Goal: Task Accomplishment & Management: Use online tool/utility

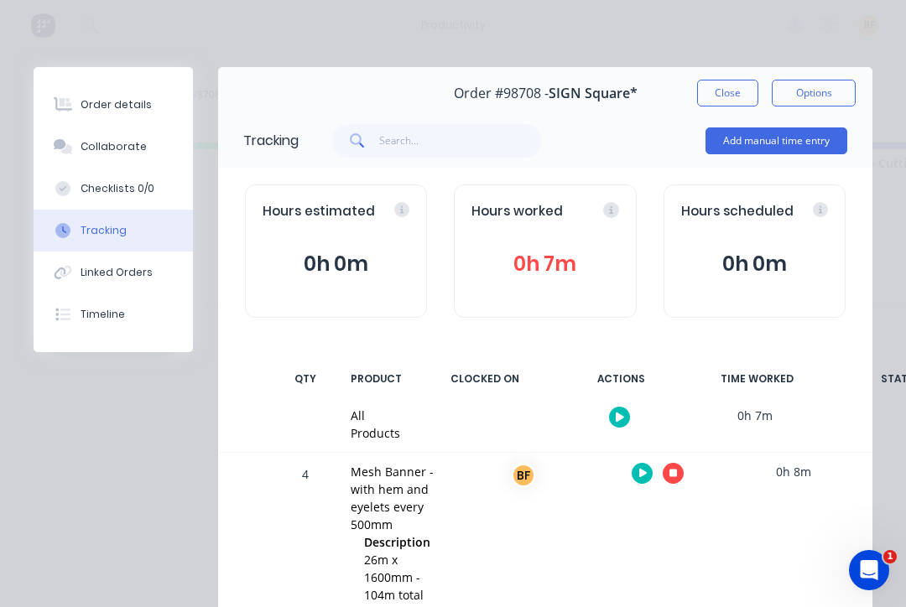
click at [721, 100] on button "Close" at bounding box center [727, 93] width 61 height 27
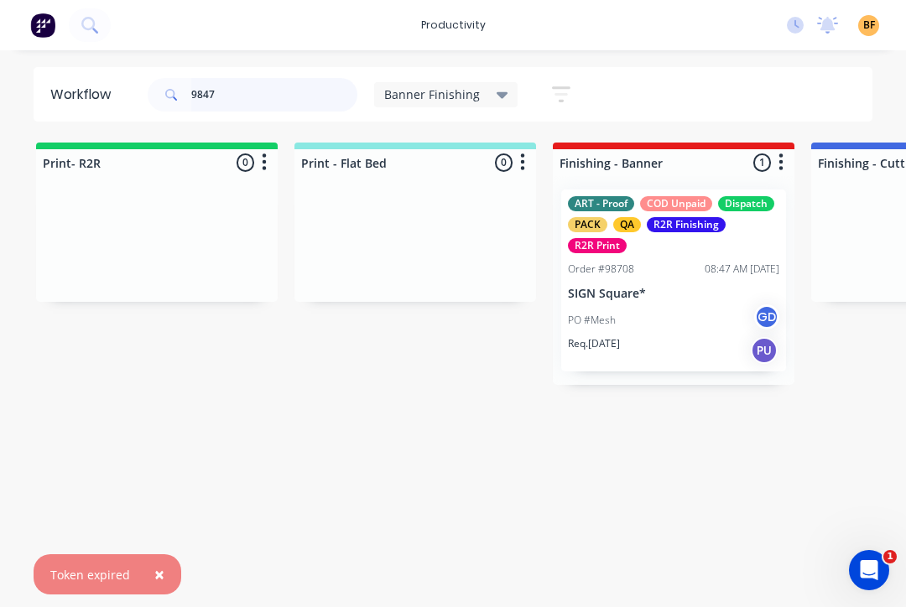
type input "98478"
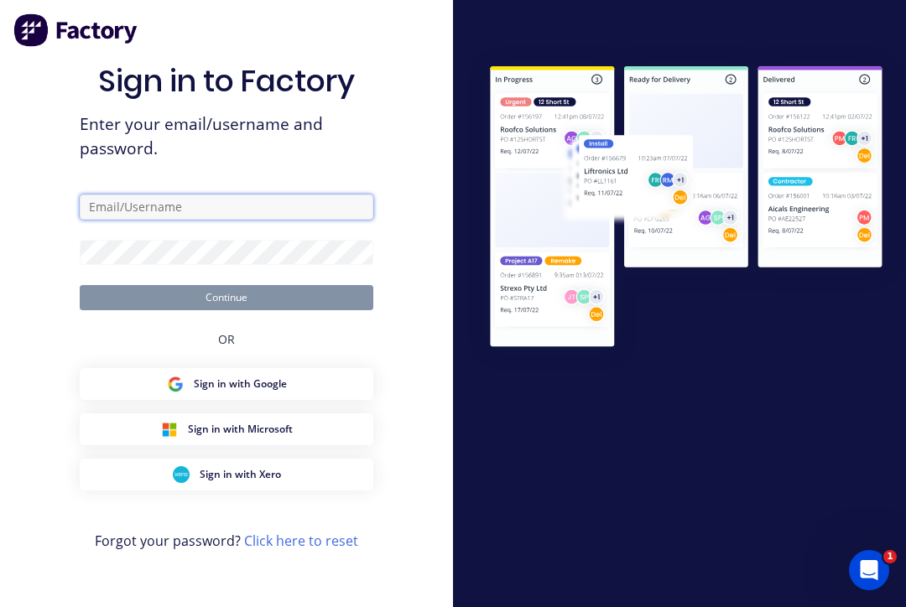
click at [298, 210] on input "text" at bounding box center [226, 207] width 293 height 25
click at [327, 213] on input "text" at bounding box center [226, 207] width 293 height 25
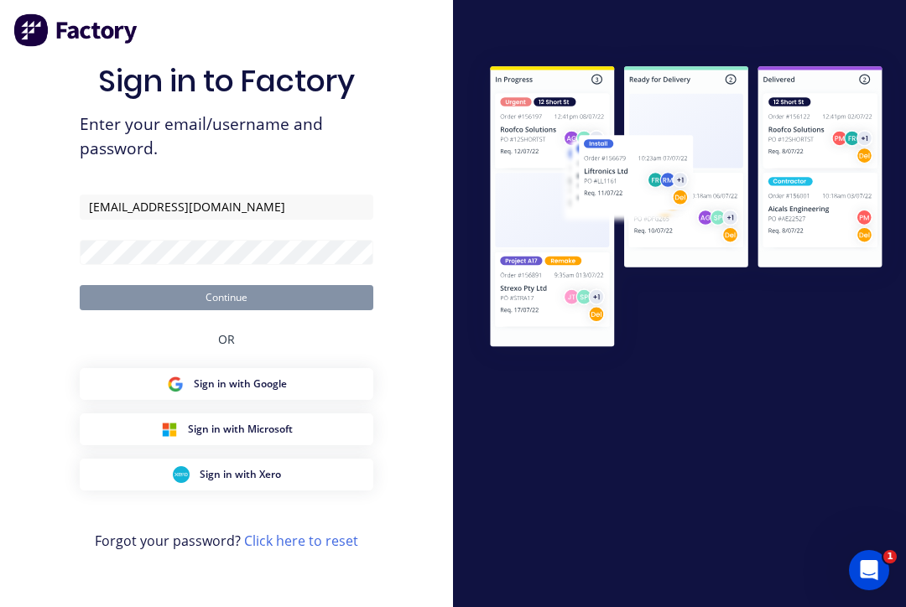
type input "[EMAIL_ADDRESS][DOMAIN_NAME]"
click at [226, 309] on button "Continue" at bounding box center [226, 297] width 293 height 25
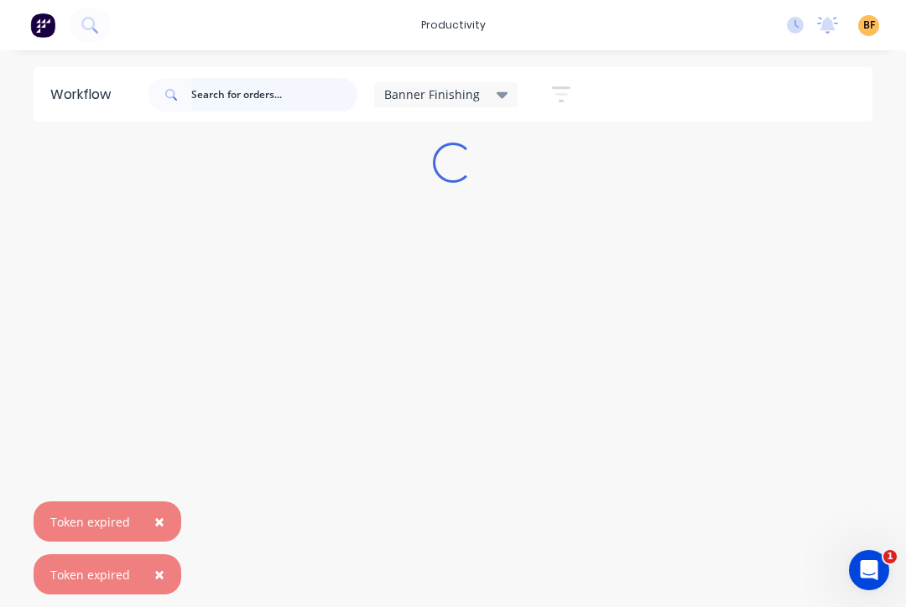
click at [282, 105] on input "text" at bounding box center [274, 95] width 166 height 34
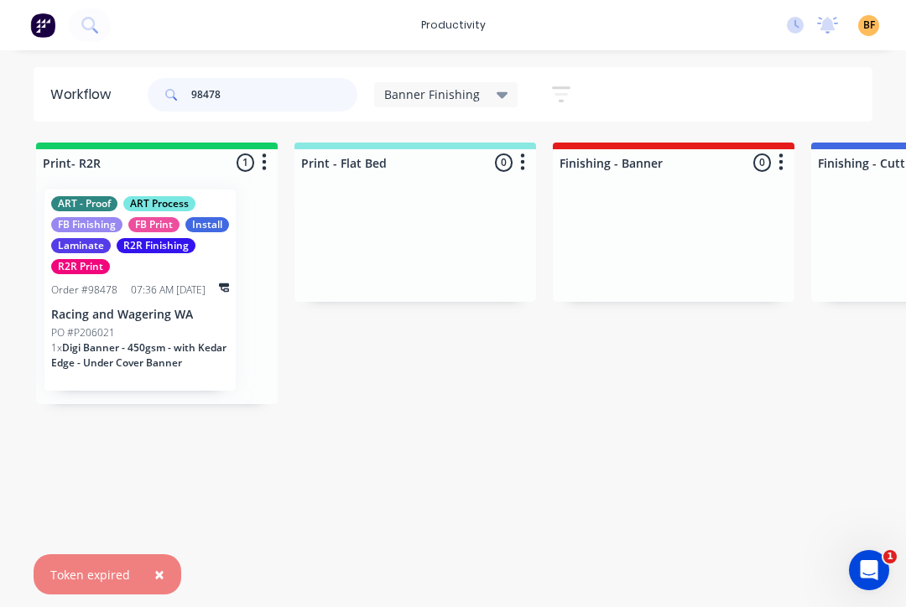
type input "98478"
click at [193, 332] on div "PO #P206021" at bounding box center [140, 332] width 178 height 15
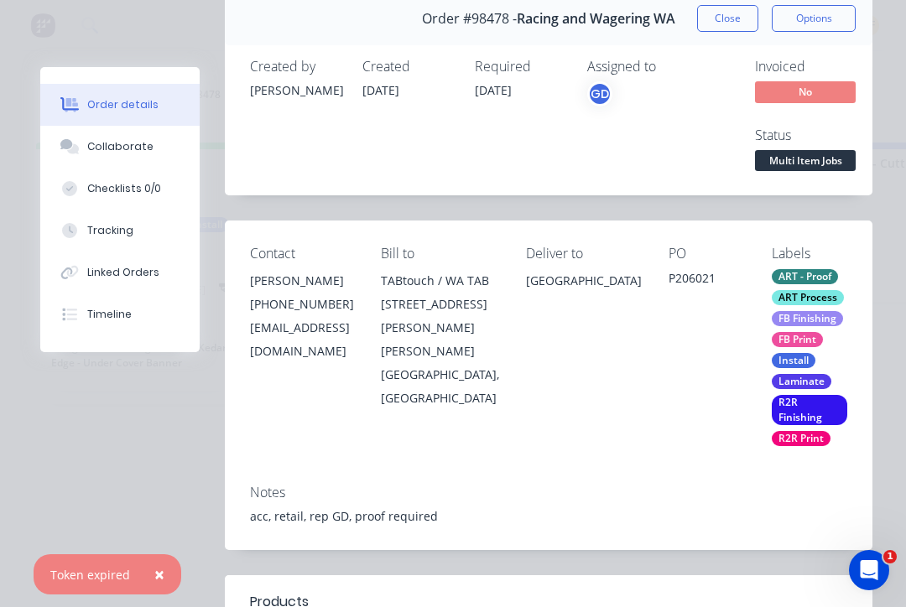
scroll to position [75, 0]
click at [115, 235] on div "Tracking" at bounding box center [110, 230] width 46 height 15
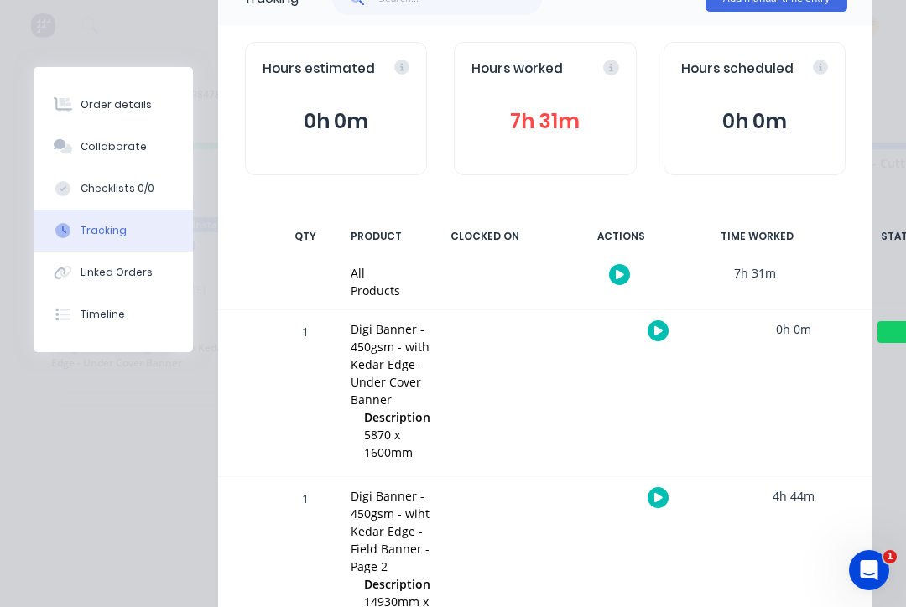
scroll to position [135, 0]
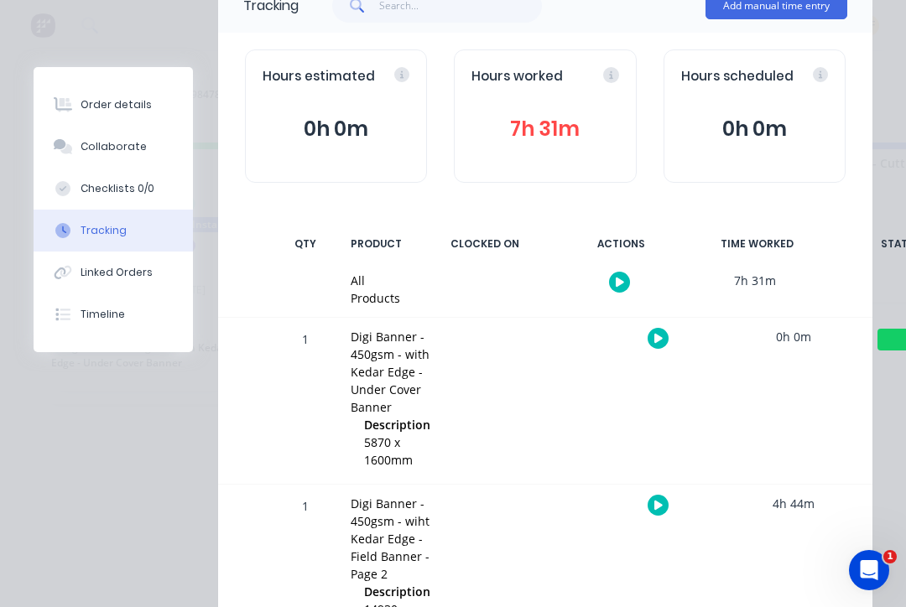
click at [621, 277] on icon "button" at bounding box center [619, 282] width 8 height 11
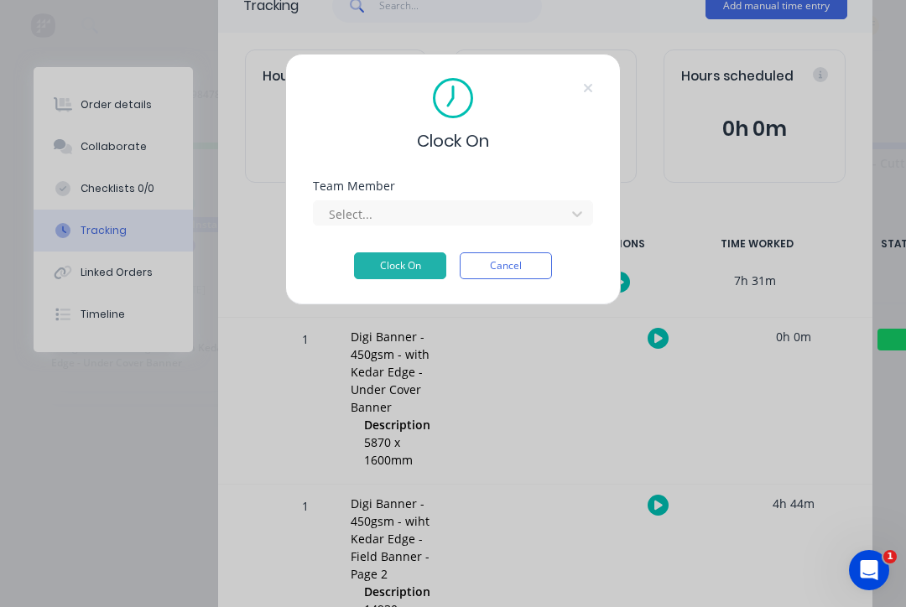
click at [553, 227] on div "Team Member Select..." at bounding box center [453, 216] width 280 height 72
click at [425, 266] on button "Clock On" at bounding box center [400, 265] width 92 height 27
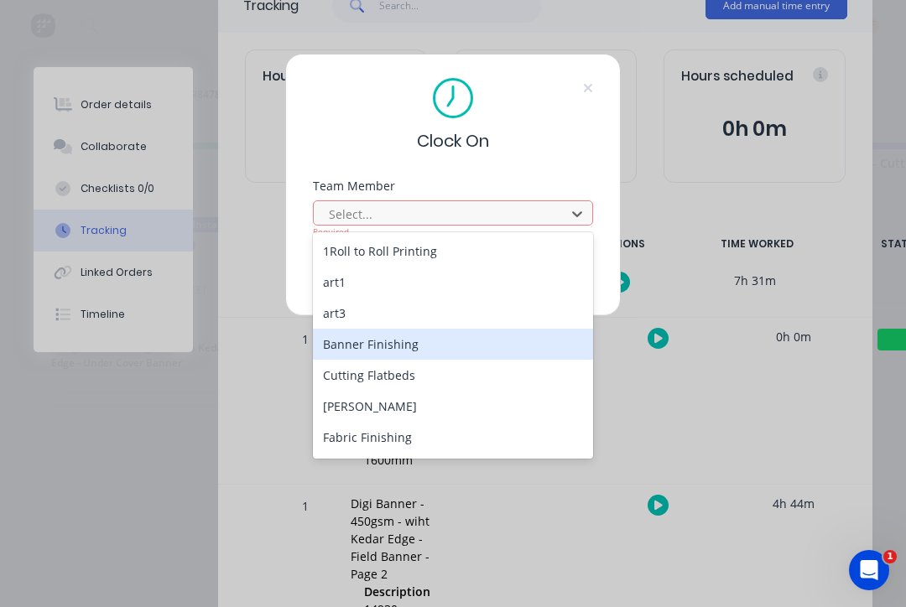
click at [421, 352] on div "Banner Finishing" at bounding box center [453, 344] width 280 height 31
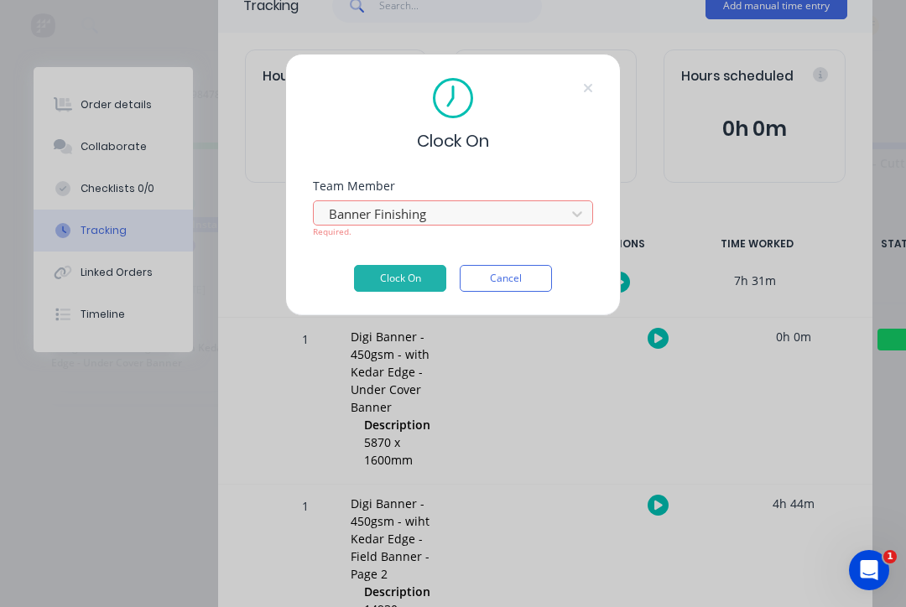
click at [421, 271] on button "Clock On" at bounding box center [400, 278] width 92 height 27
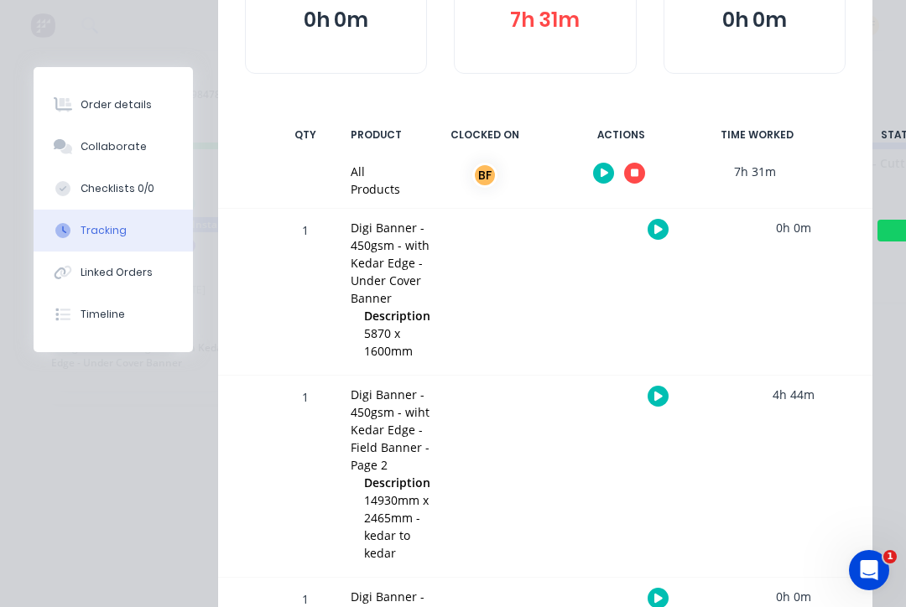
scroll to position [243, 0]
click at [663, 234] on button "button" at bounding box center [657, 230] width 21 height 21
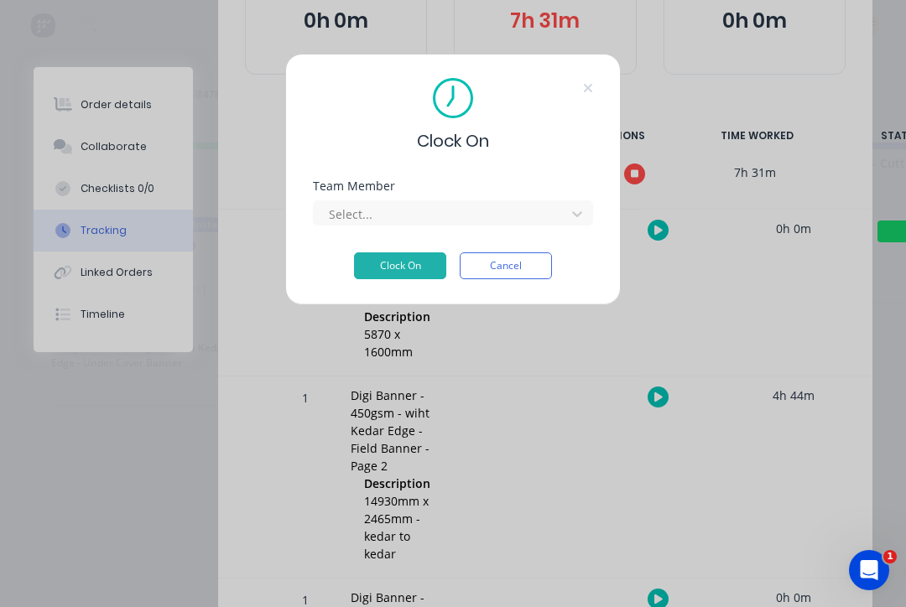
click at [563, 220] on div at bounding box center [577, 213] width 30 height 27
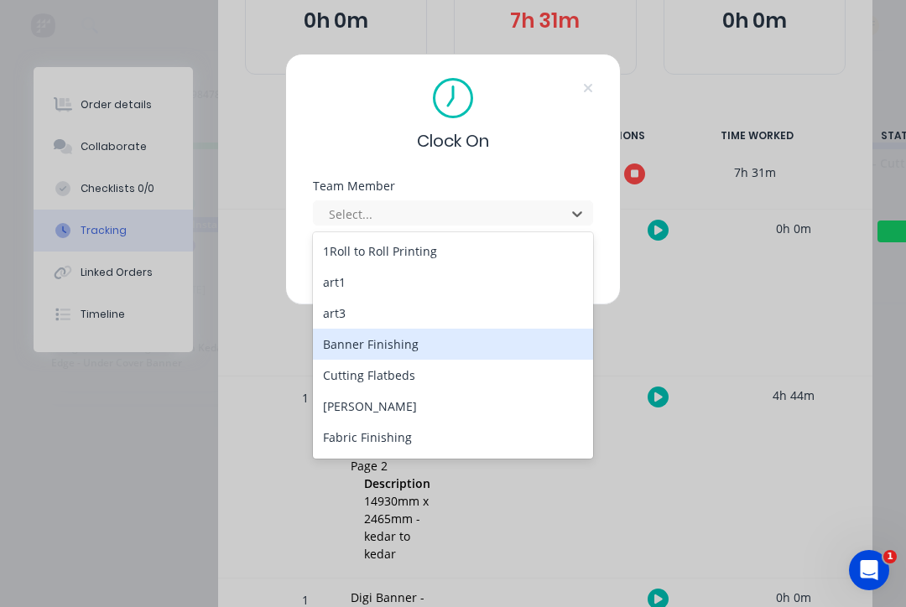
click at [424, 350] on div "Banner Finishing" at bounding box center [453, 344] width 280 height 31
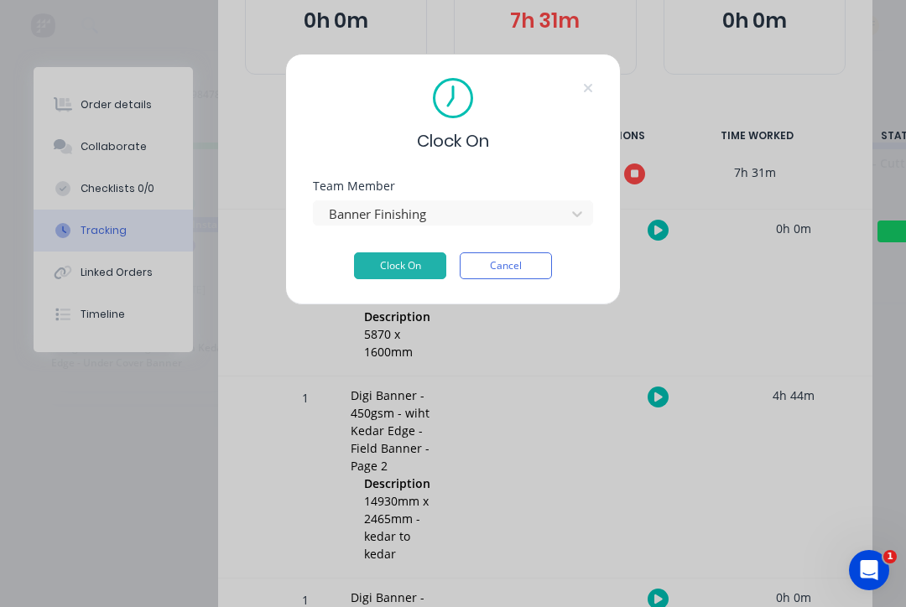
click at [417, 269] on button "Clock On" at bounding box center [400, 265] width 92 height 27
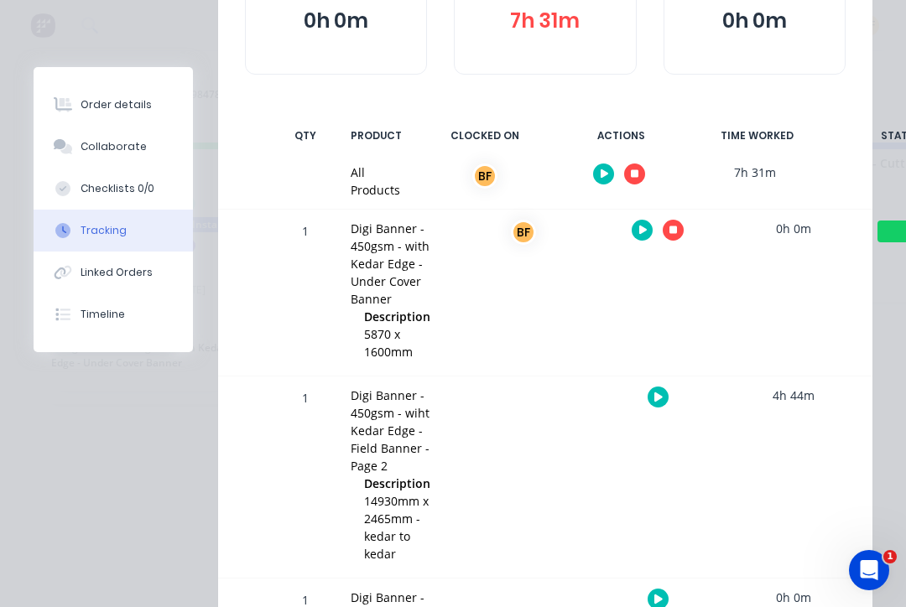
click at [681, 224] on button "button" at bounding box center [672, 230] width 21 height 21
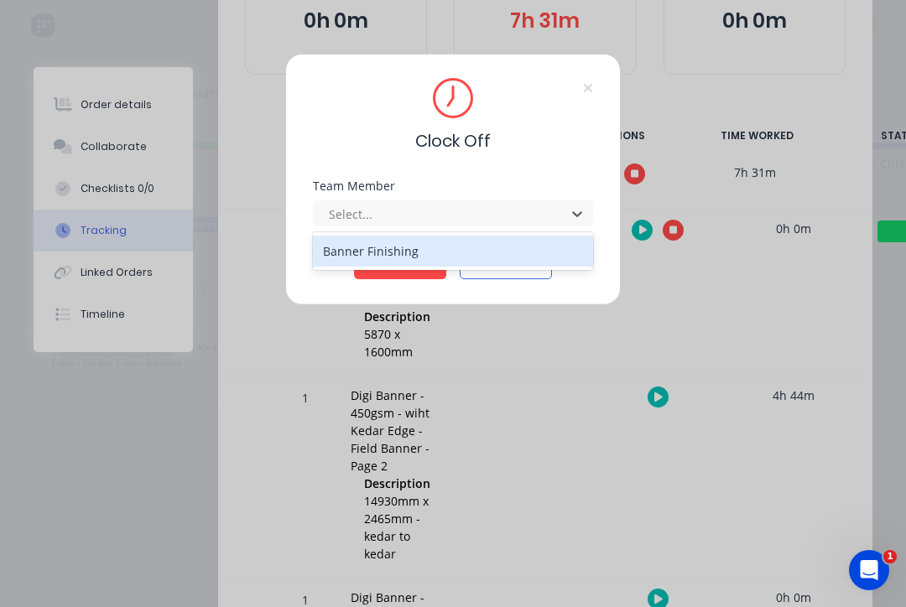
click at [522, 252] on div "Banner Finishing" at bounding box center [453, 251] width 280 height 31
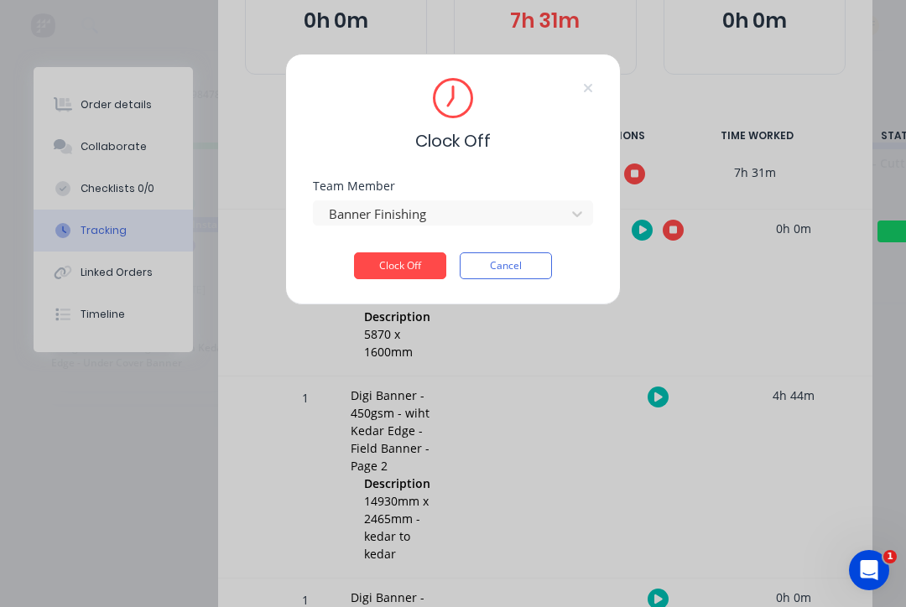
click at [428, 256] on button "Clock Off" at bounding box center [400, 265] width 92 height 27
